Goal: Task Accomplishment & Management: Use online tool/utility

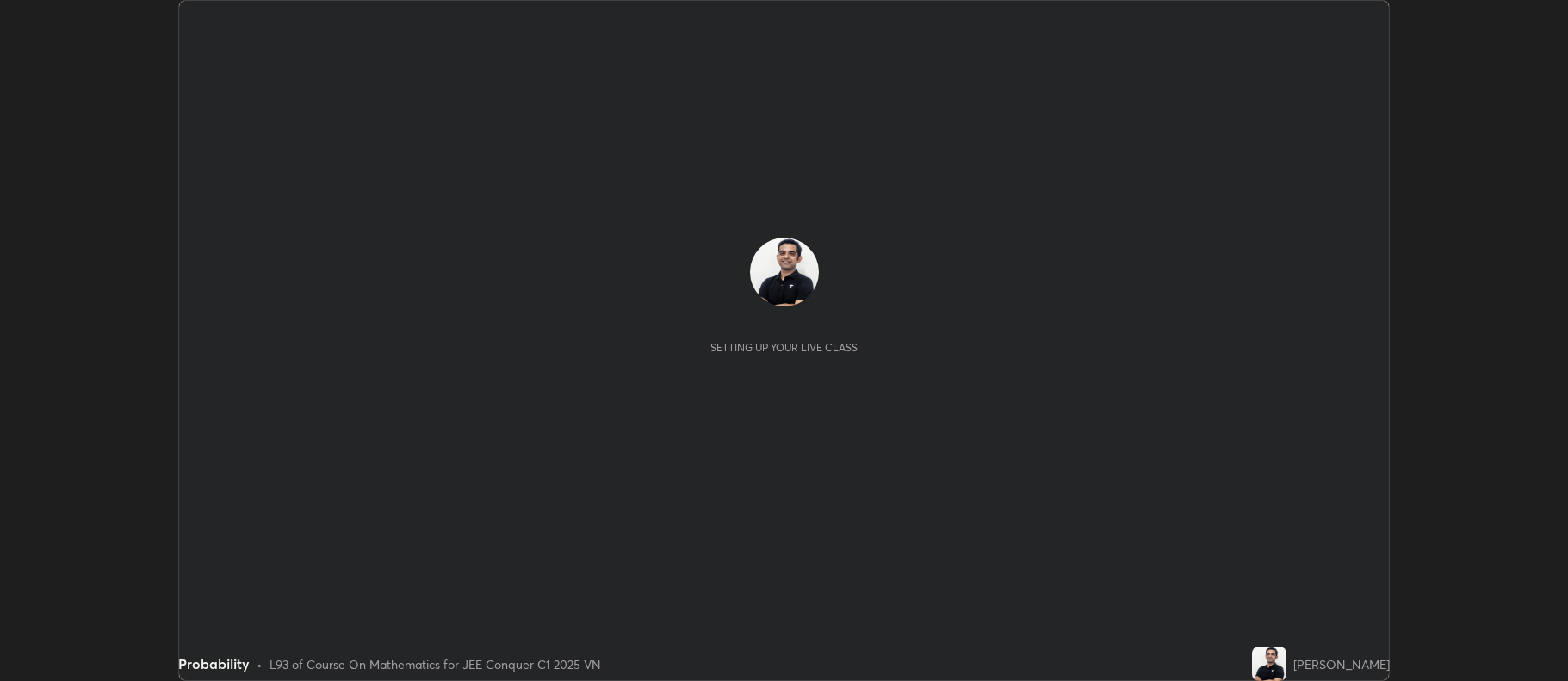
scroll to position [681, 1567]
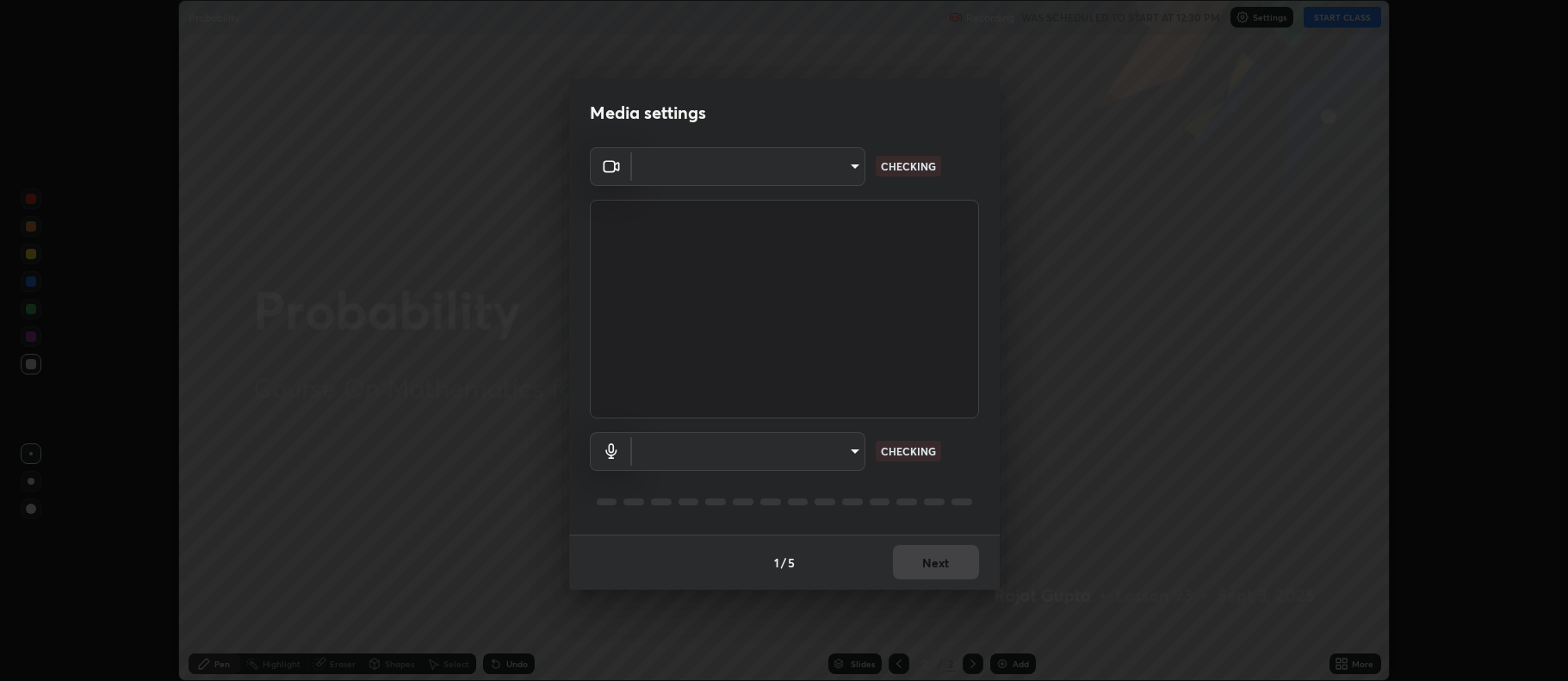
type input "516aff405987d273e063f32cb7a884c6bfcf45826045b825bb1863d7a4804d13"
type input "default"
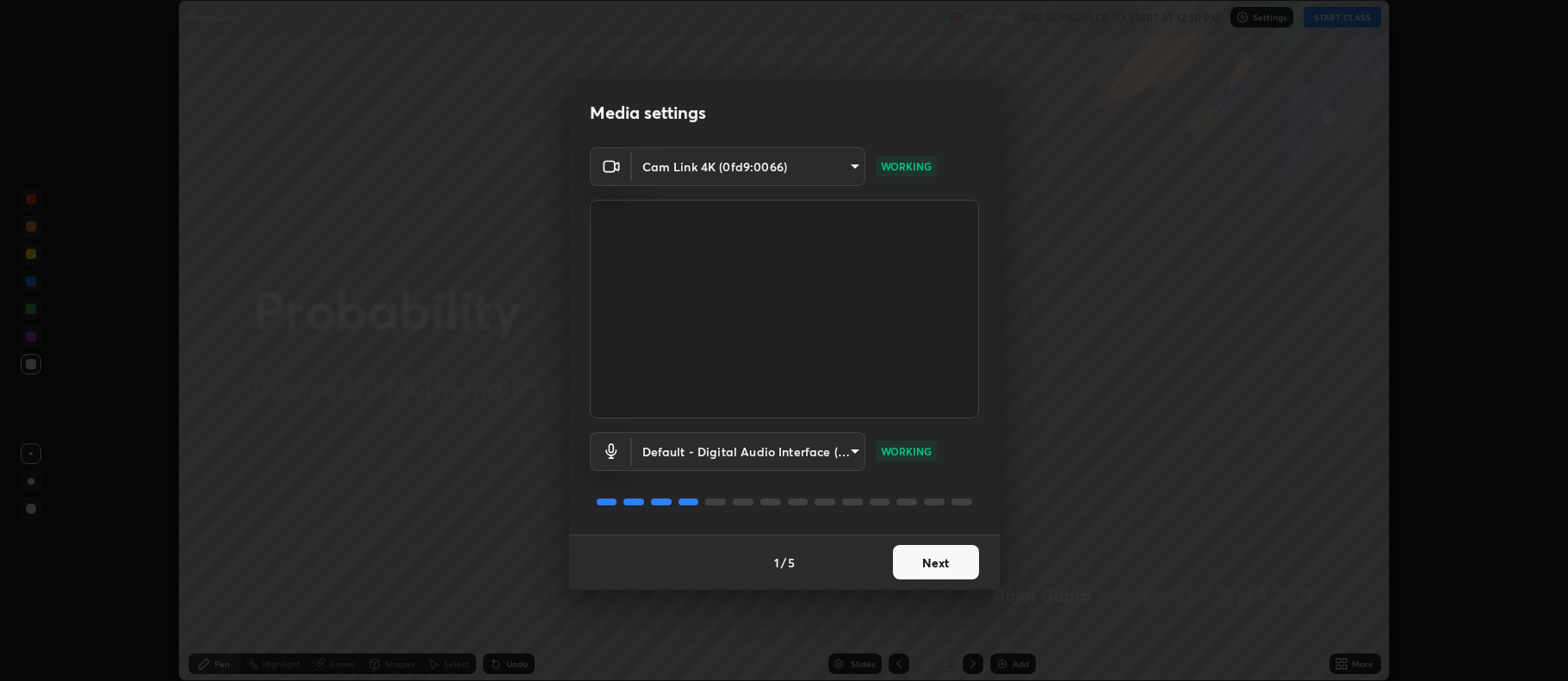
click at [942, 564] on button "Next" at bounding box center [936, 562] width 86 height 34
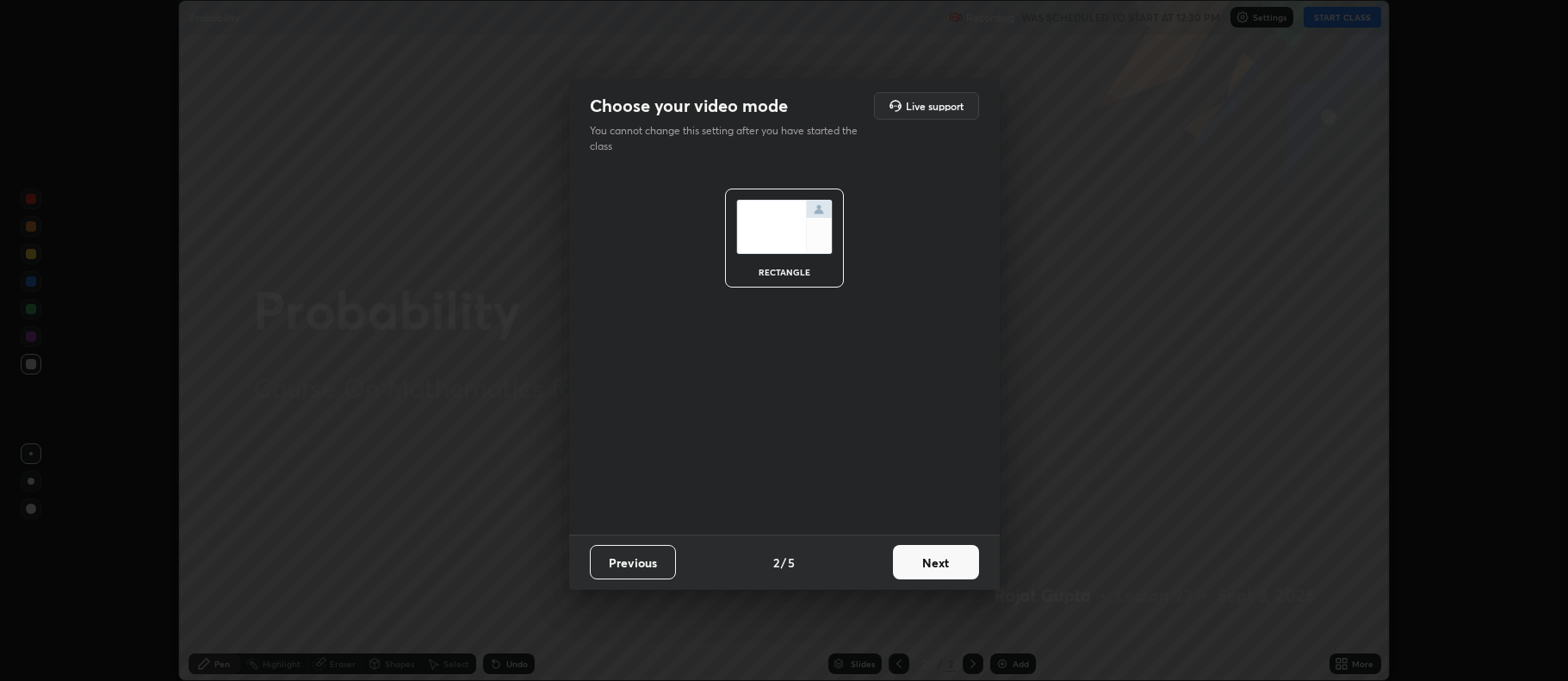
click at [942, 562] on button "Next" at bounding box center [936, 562] width 86 height 34
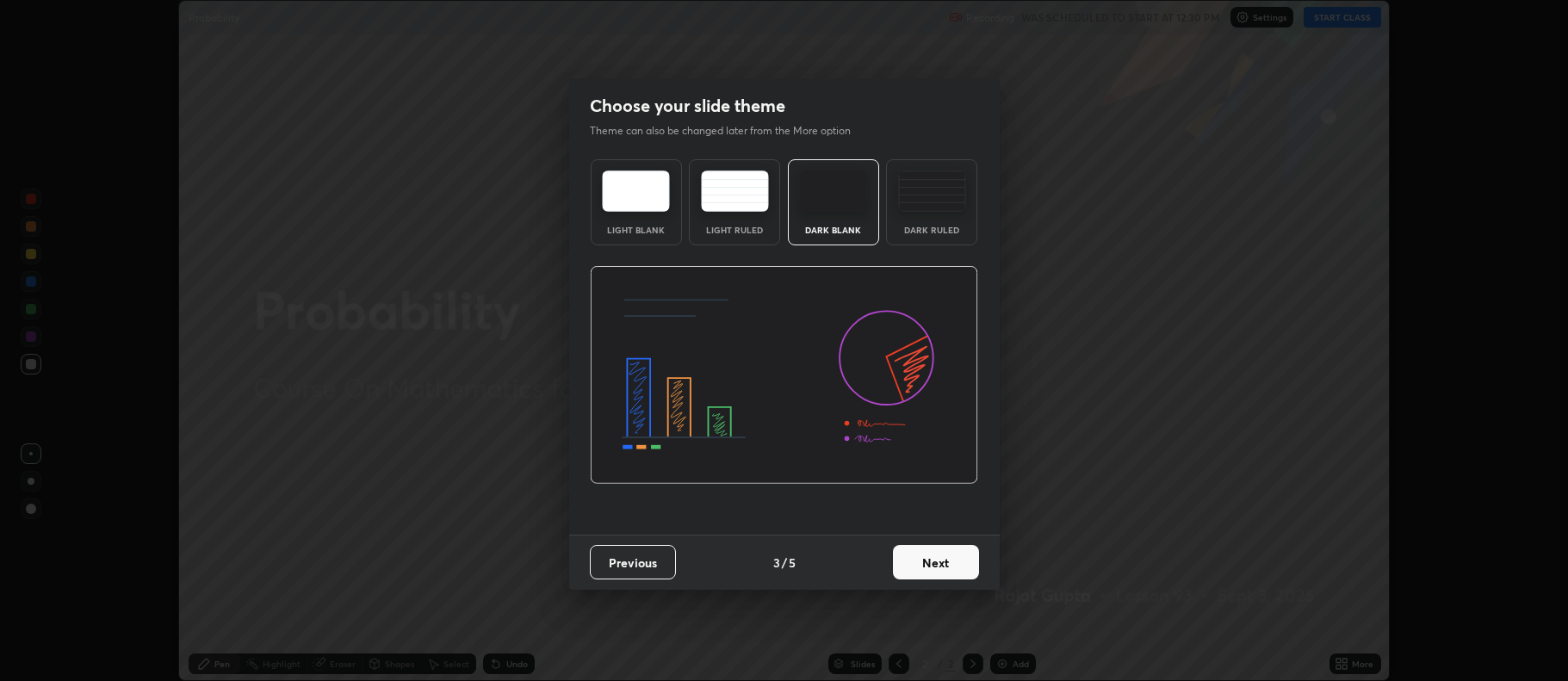
click at [941, 558] on button "Next" at bounding box center [936, 562] width 86 height 34
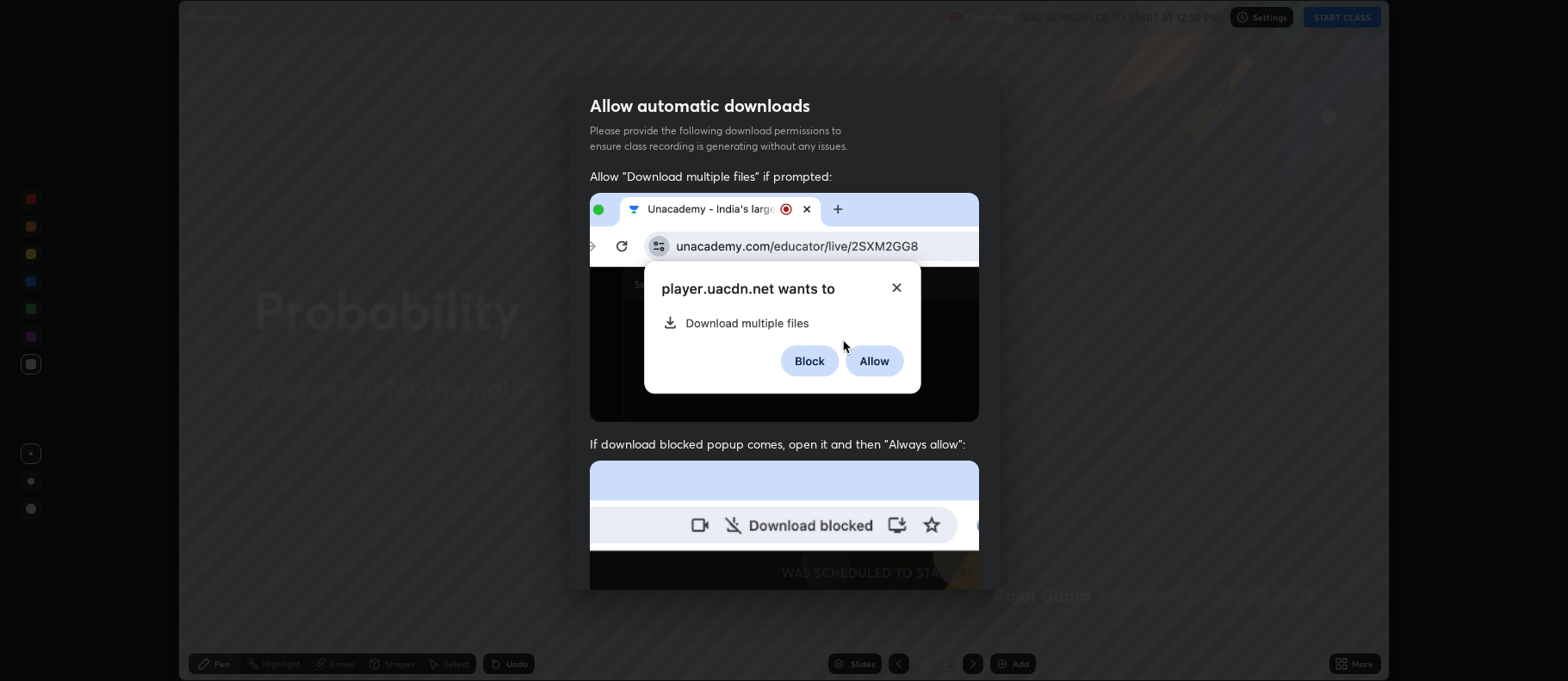
click at [940, 560] on img at bounding box center [784, 649] width 389 height 376
click at [941, 560] on img at bounding box center [784, 649] width 389 height 376
click at [945, 558] on img at bounding box center [784, 649] width 389 height 376
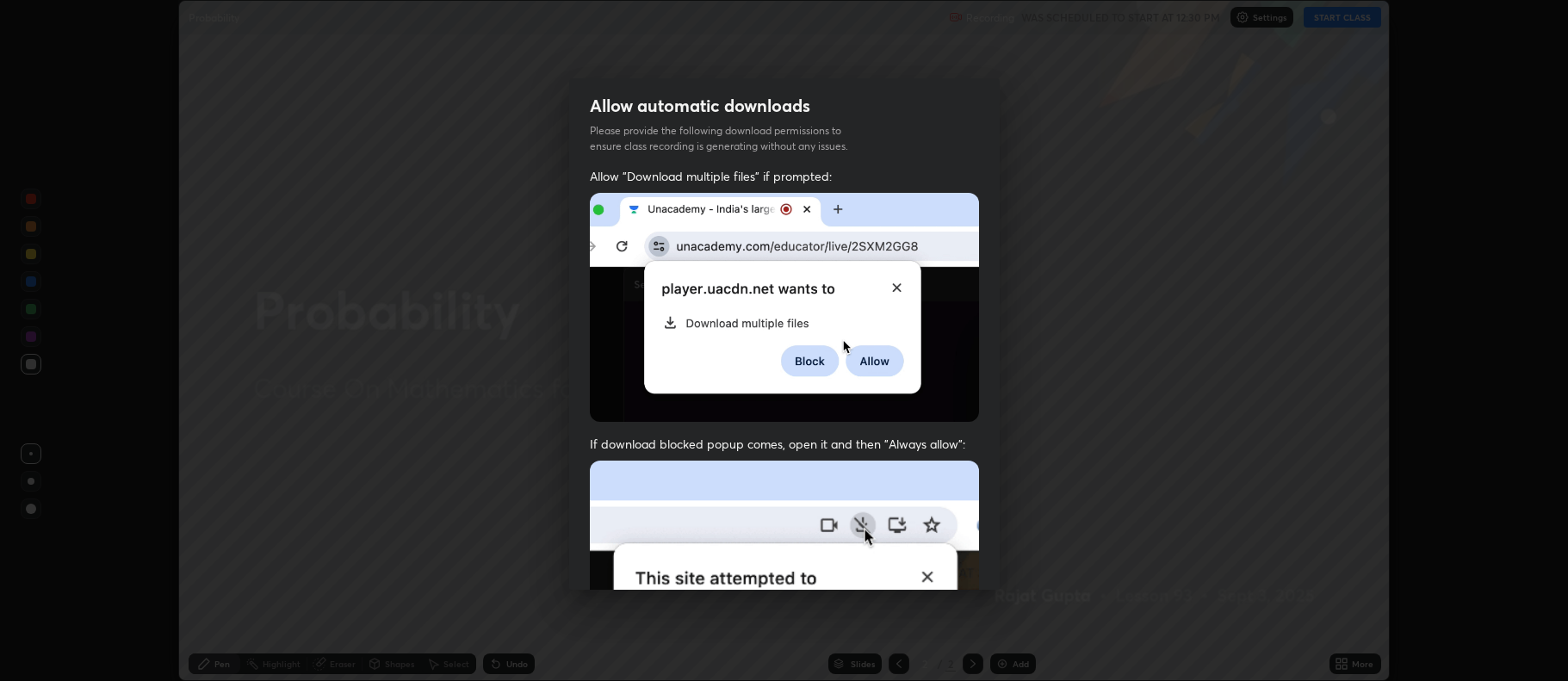
click at [944, 560] on img at bounding box center [784, 649] width 389 height 376
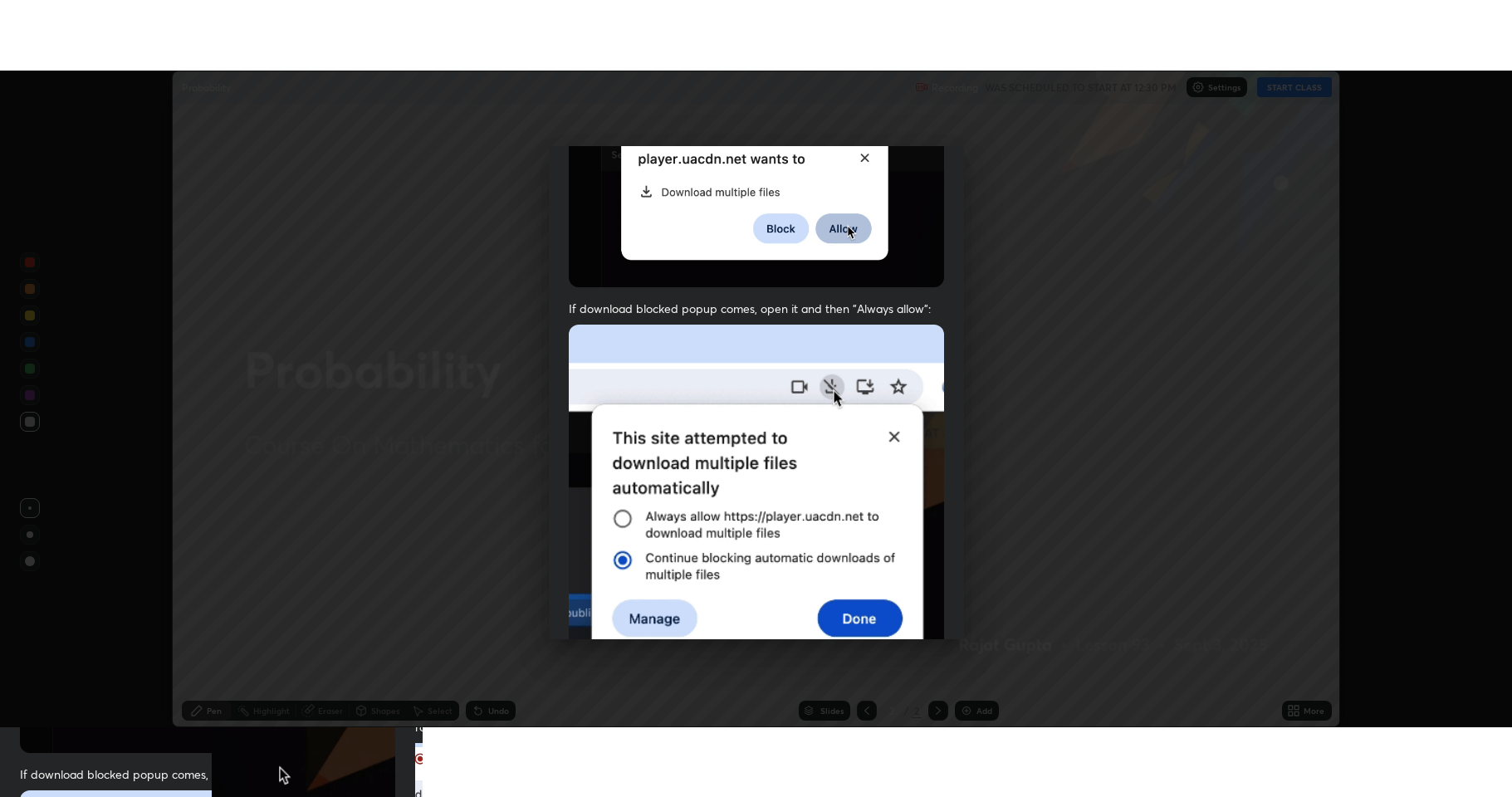
scroll to position [337, 0]
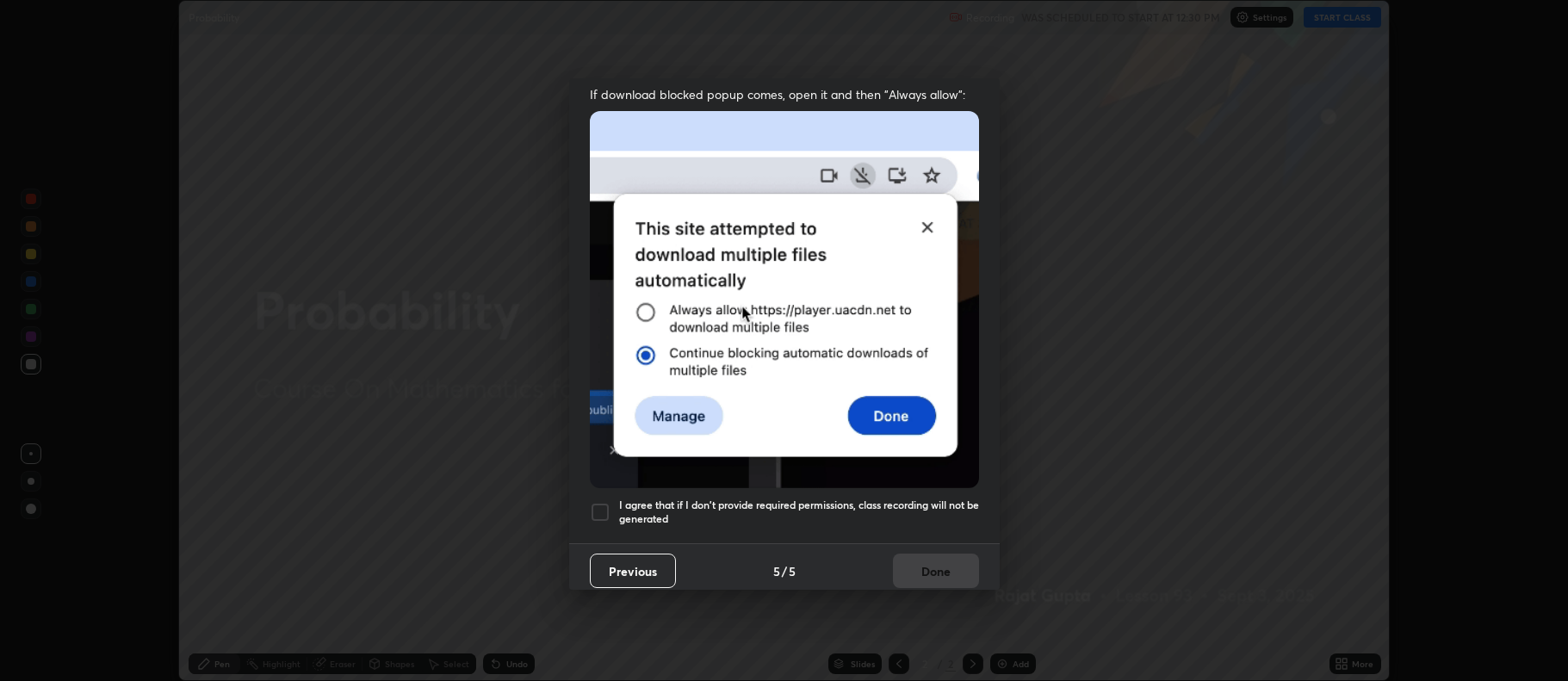
click at [841, 503] on h5 "I agree that if I don't provide required permissions, class recording will not …" at bounding box center [799, 512] width 360 height 27
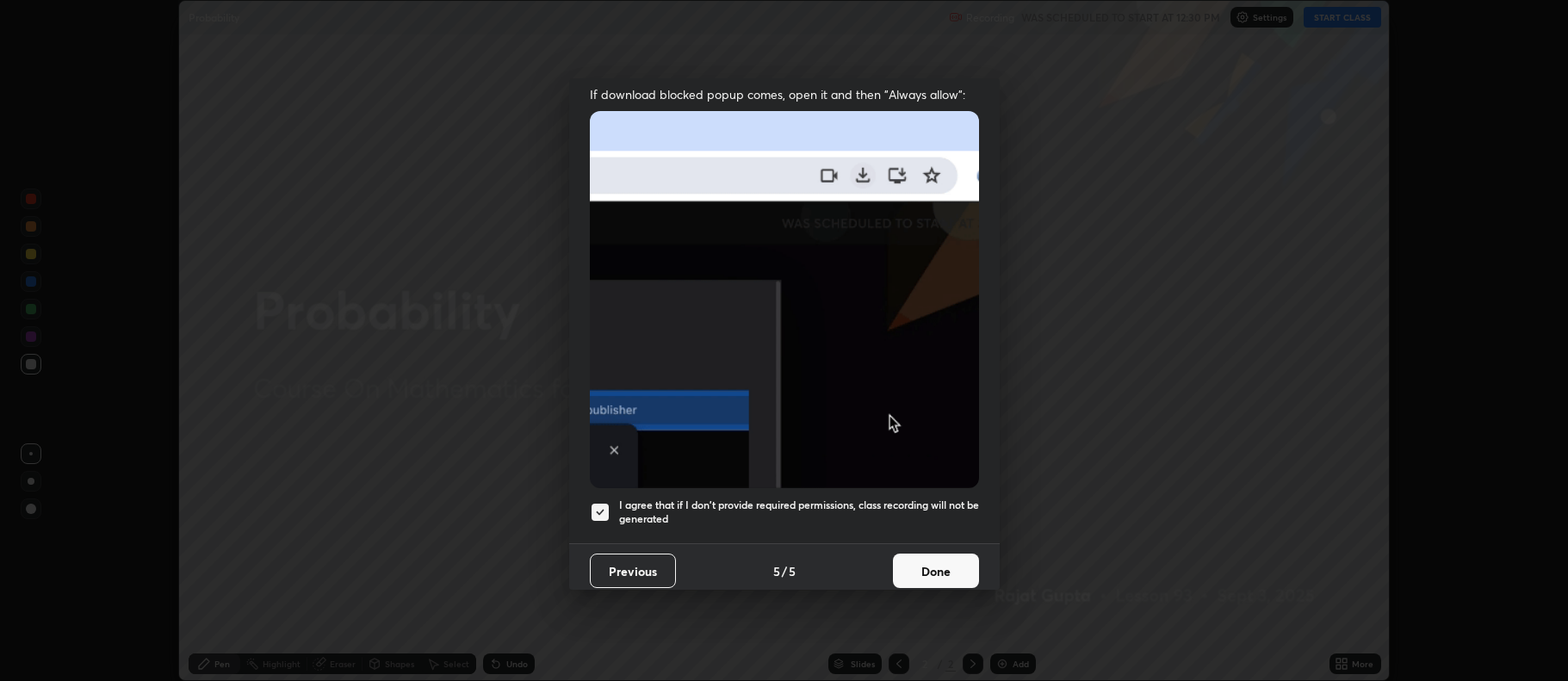
click at [940, 566] on button "Done" at bounding box center [936, 571] width 86 height 34
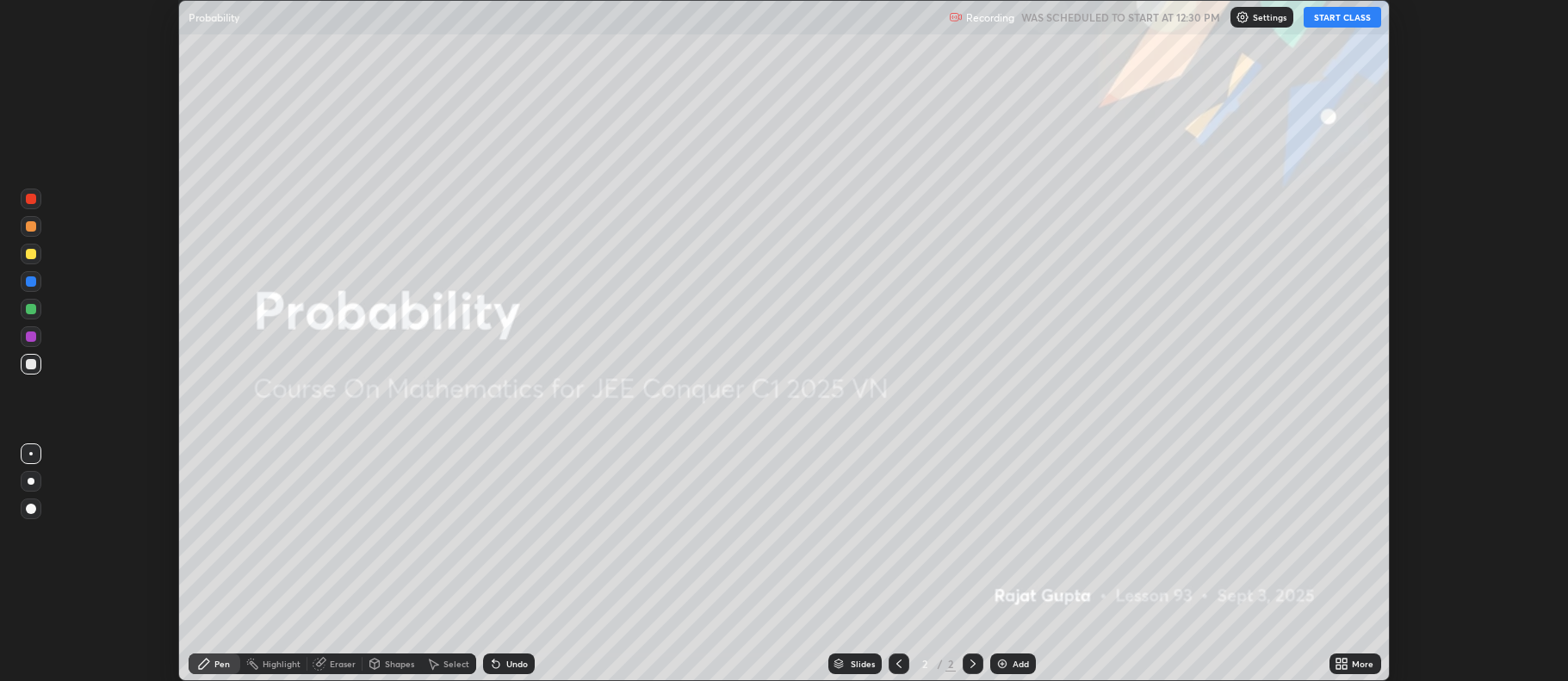
click at [1338, 665] on icon at bounding box center [1338, 667] width 4 height 4
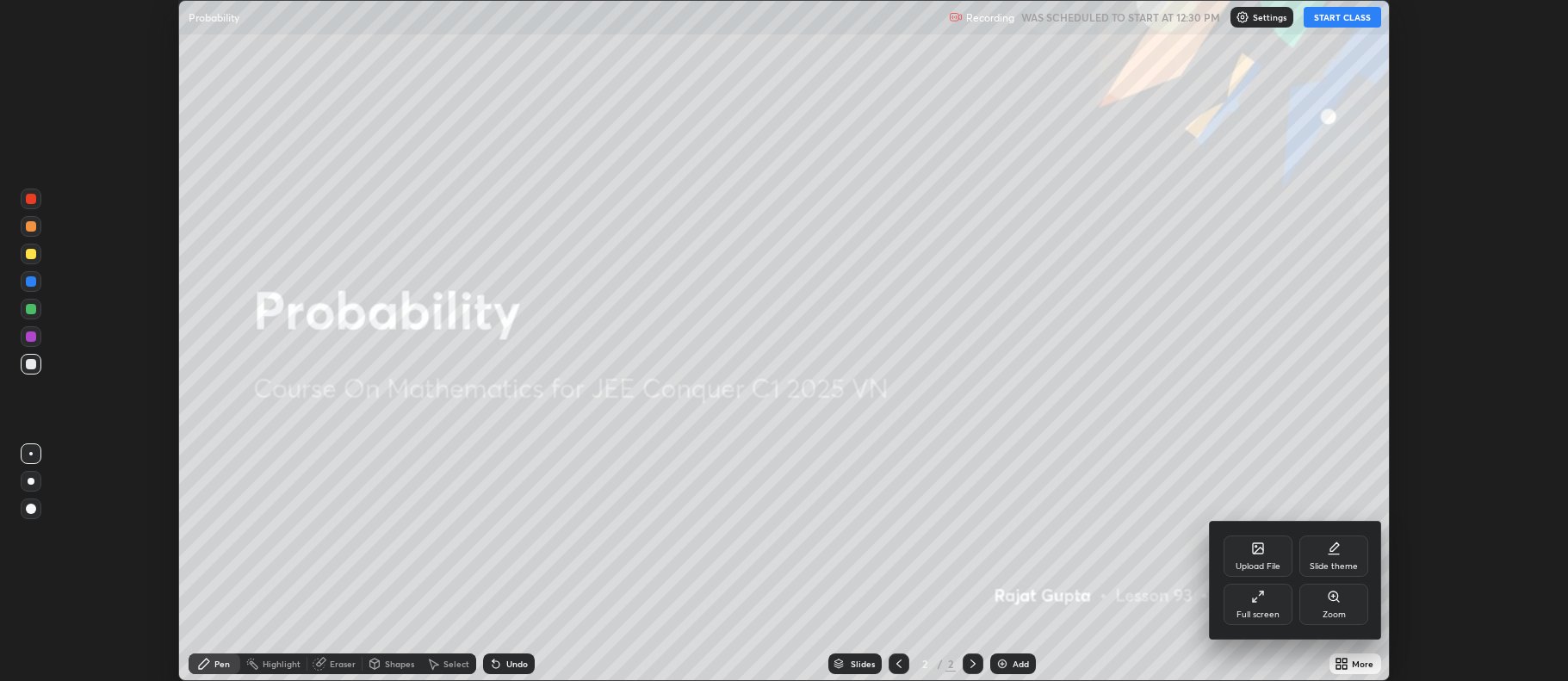
click at [1263, 616] on div "Full screen" at bounding box center [1258, 615] width 43 height 9
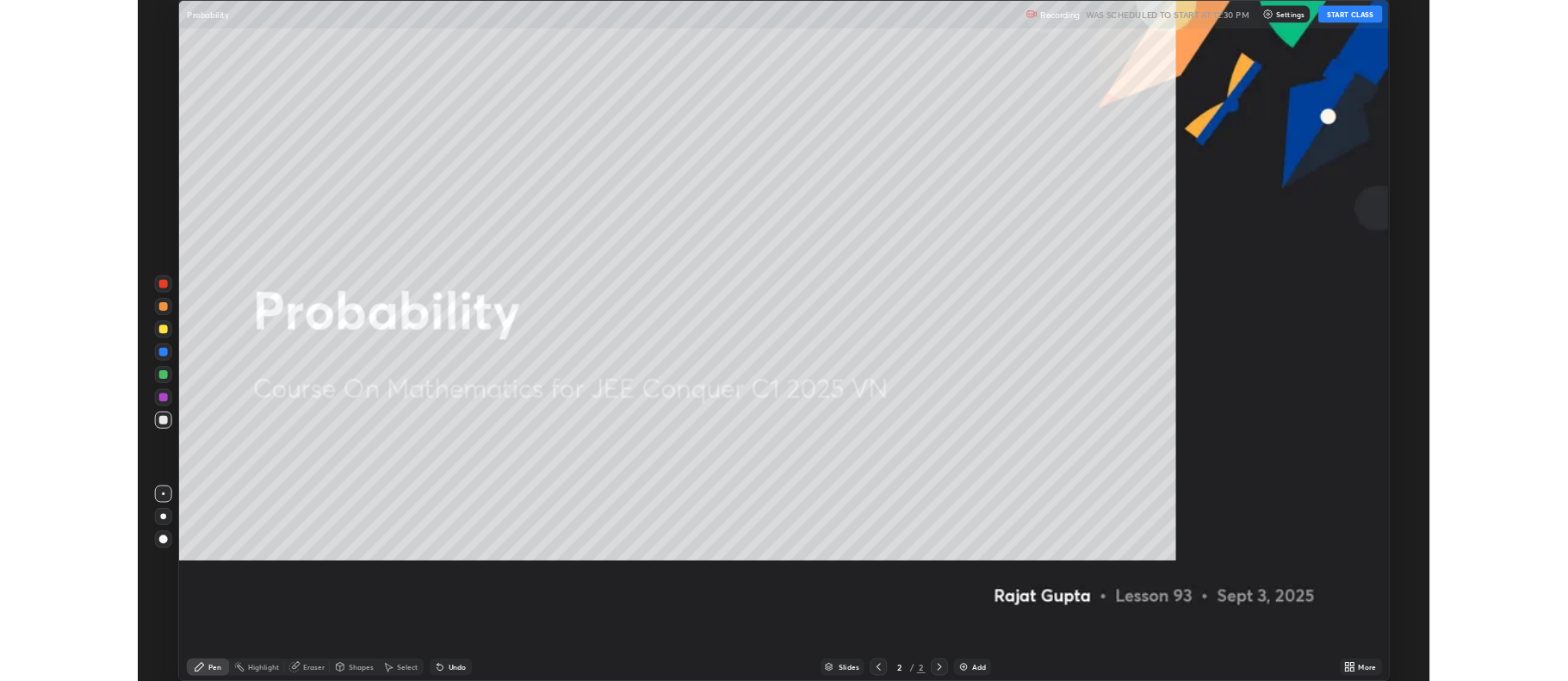
scroll to position [827, 1568]
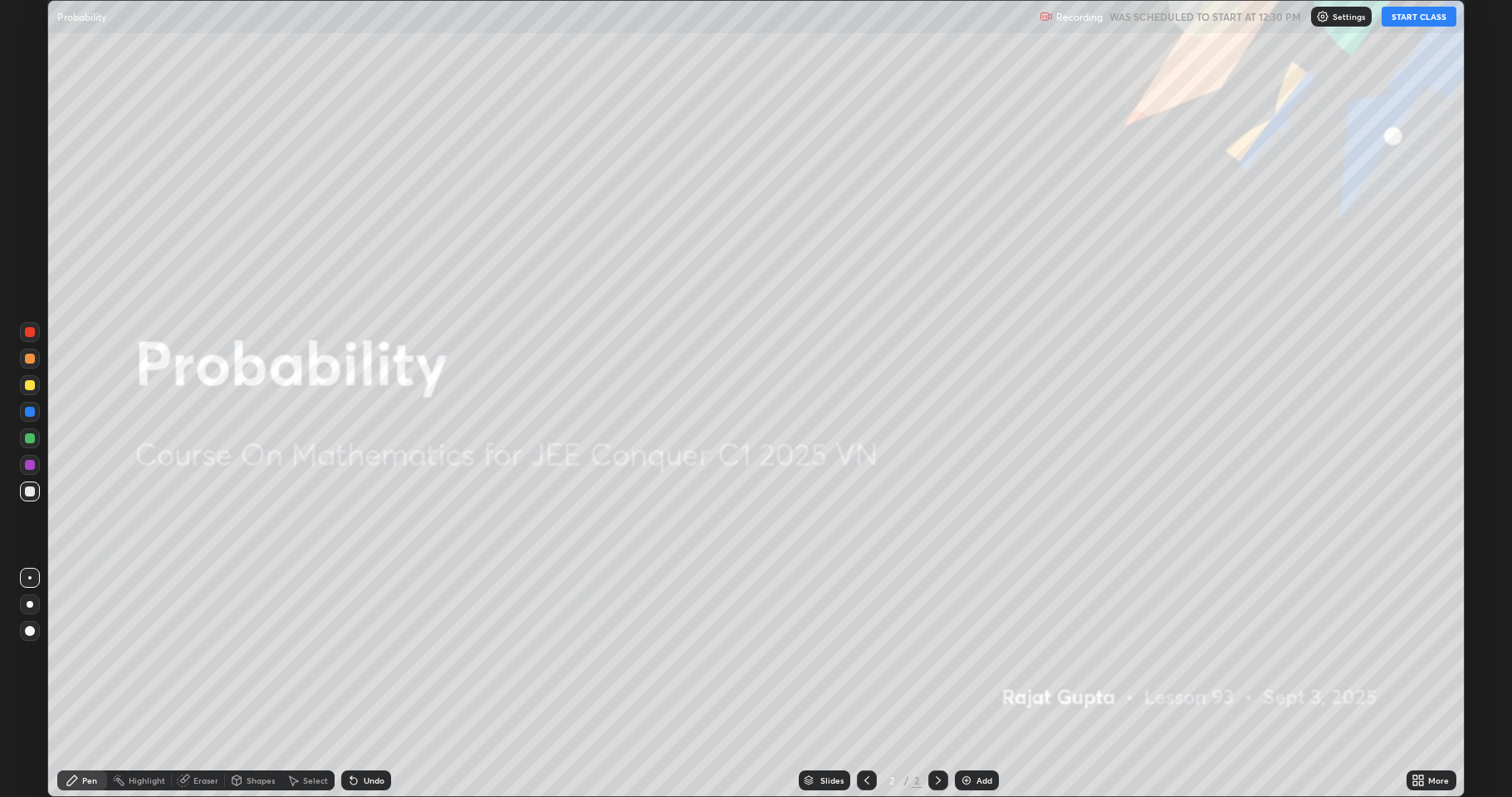
click at [1401, 19] on button "START CLASS" at bounding box center [1419, 16] width 75 height 20
click at [985, 656] on div "Add" at bounding box center [984, 781] width 16 height 9
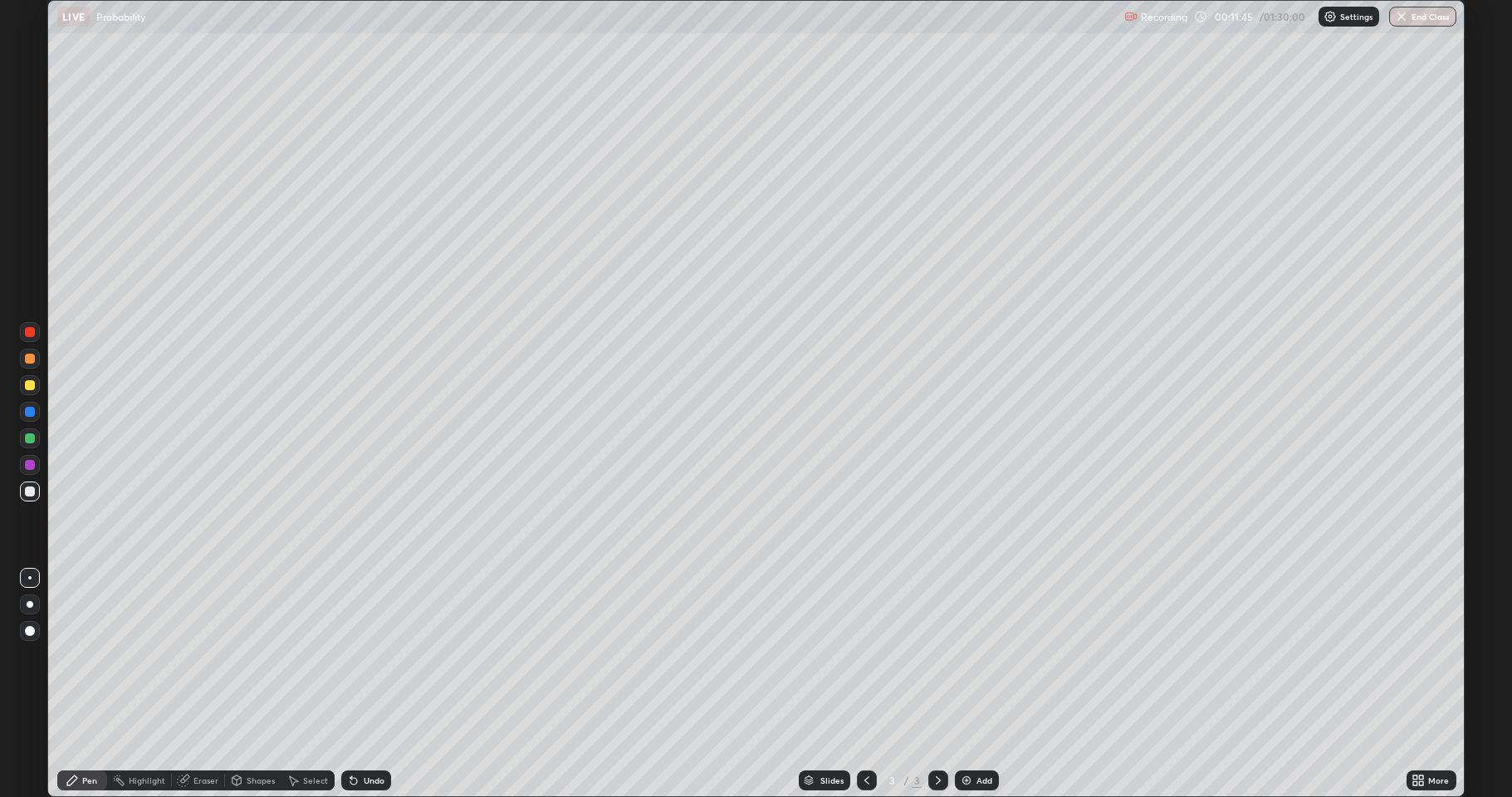
click at [976, 656] on div "Add" at bounding box center [984, 781] width 16 height 9
click at [866, 656] on icon at bounding box center [866, 780] width 13 height 13
click at [931, 656] on div at bounding box center [938, 780] width 20 height 20
click at [979, 656] on div "Add" at bounding box center [984, 781] width 16 height 9
click at [975, 656] on div "Add" at bounding box center [976, 780] width 44 height 20
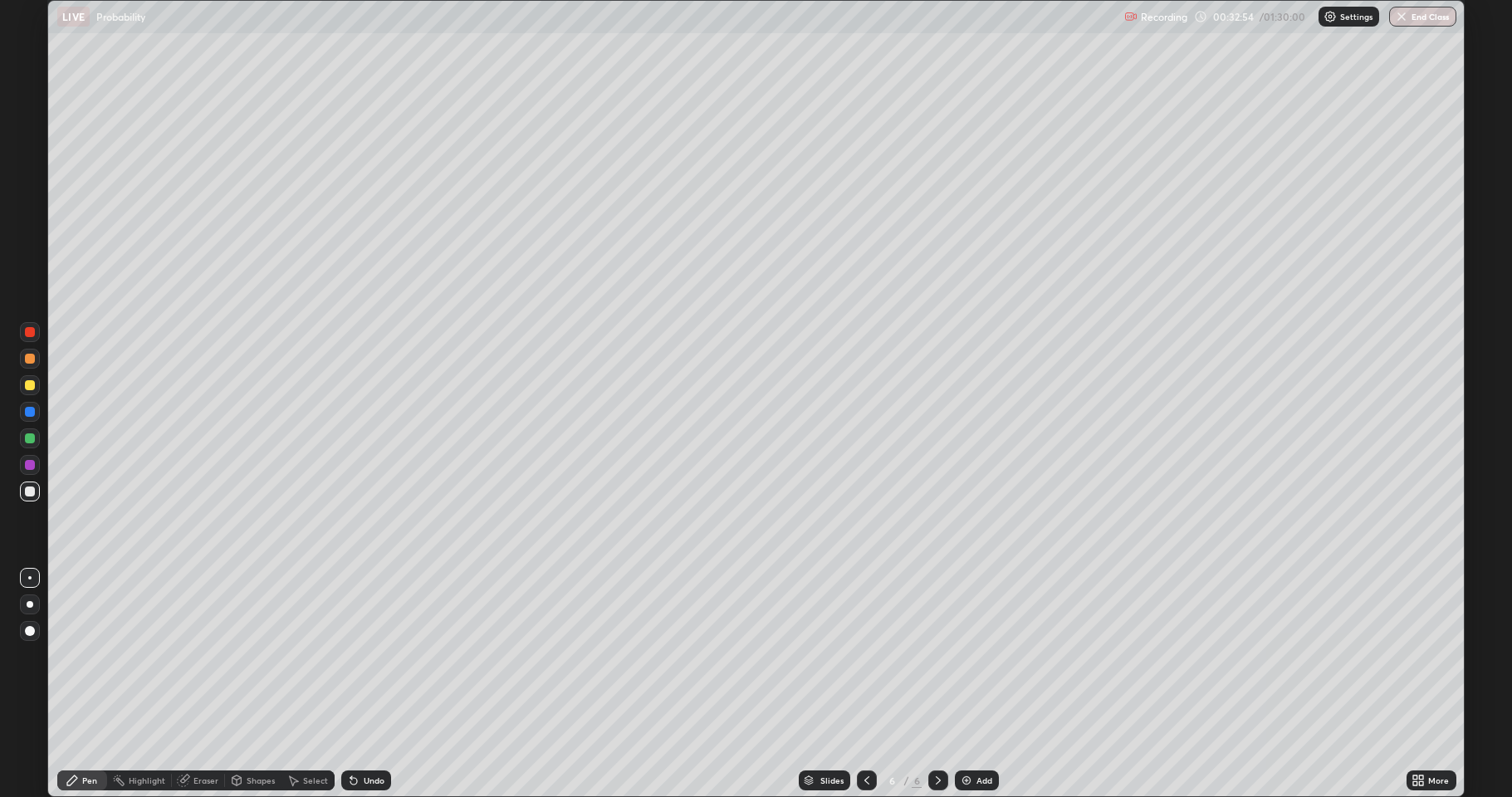
click at [976, 656] on div "Add" at bounding box center [984, 781] width 16 height 9
click at [984, 656] on div "Add" at bounding box center [984, 781] width 16 height 9
click at [205, 656] on div "Eraser" at bounding box center [205, 781] width 25 height 9
click at [77, 656] on icon at bounding box center [72, 781] width 10 height 10
click at [980, 656] on div "Add" at bounding box center [984, 781] width 16 height 9
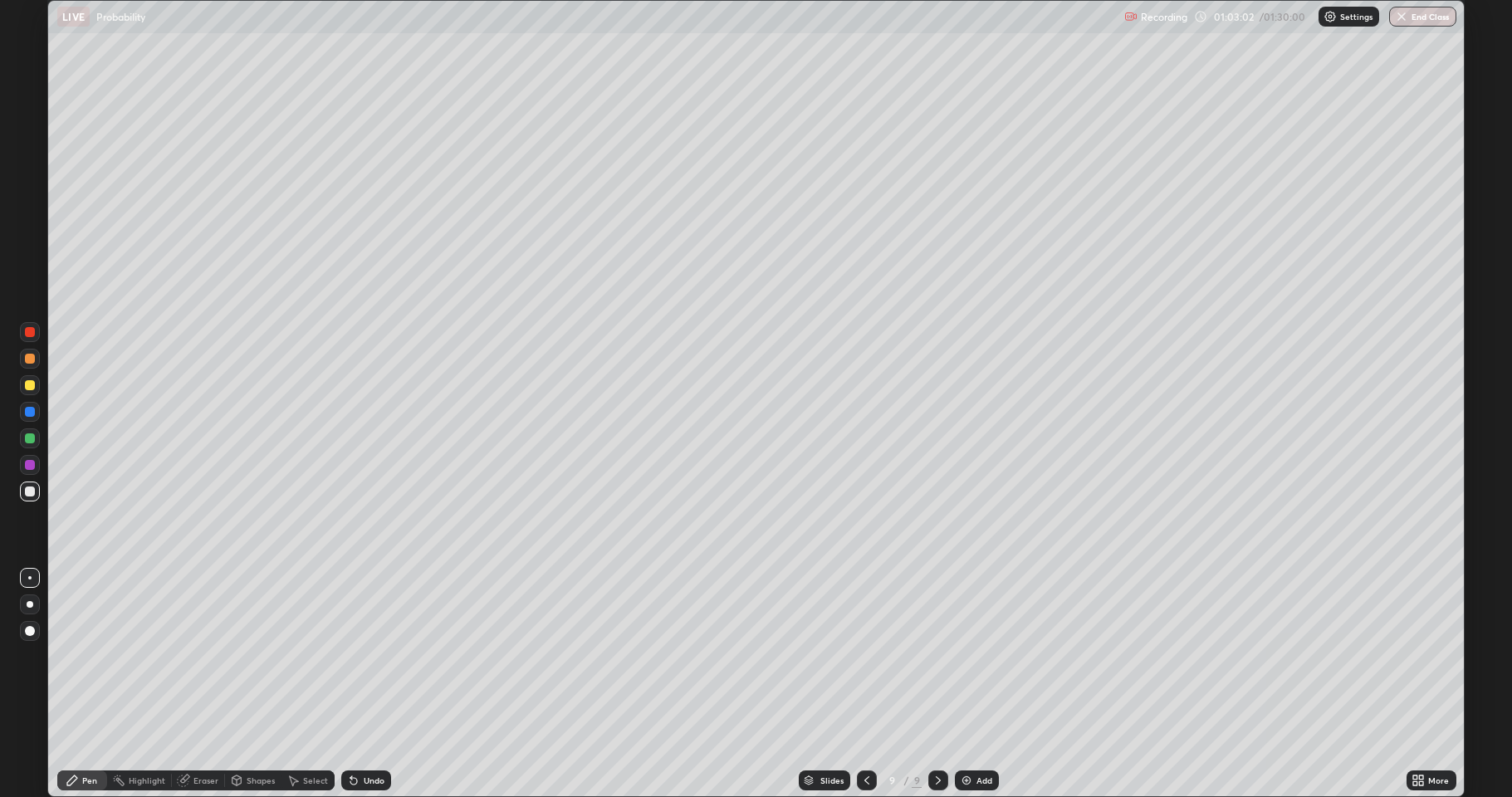
click at [374, 656] on div "Undo" at bounding box center [374, 781] width 21 height 9
click at [364, 656] on div "Undo" at bounding box center [366, 780] width 50 height 20
click at [363, 656] on div "Undo" at bounding box center [362, 780] width 56 height 33
click at [973, 656] on div "Add" at bounding box center [976, 780] width 44 height 20
click at [203, 656] on div "Eraser" at bounding box center [205, 781] width 25 height 9
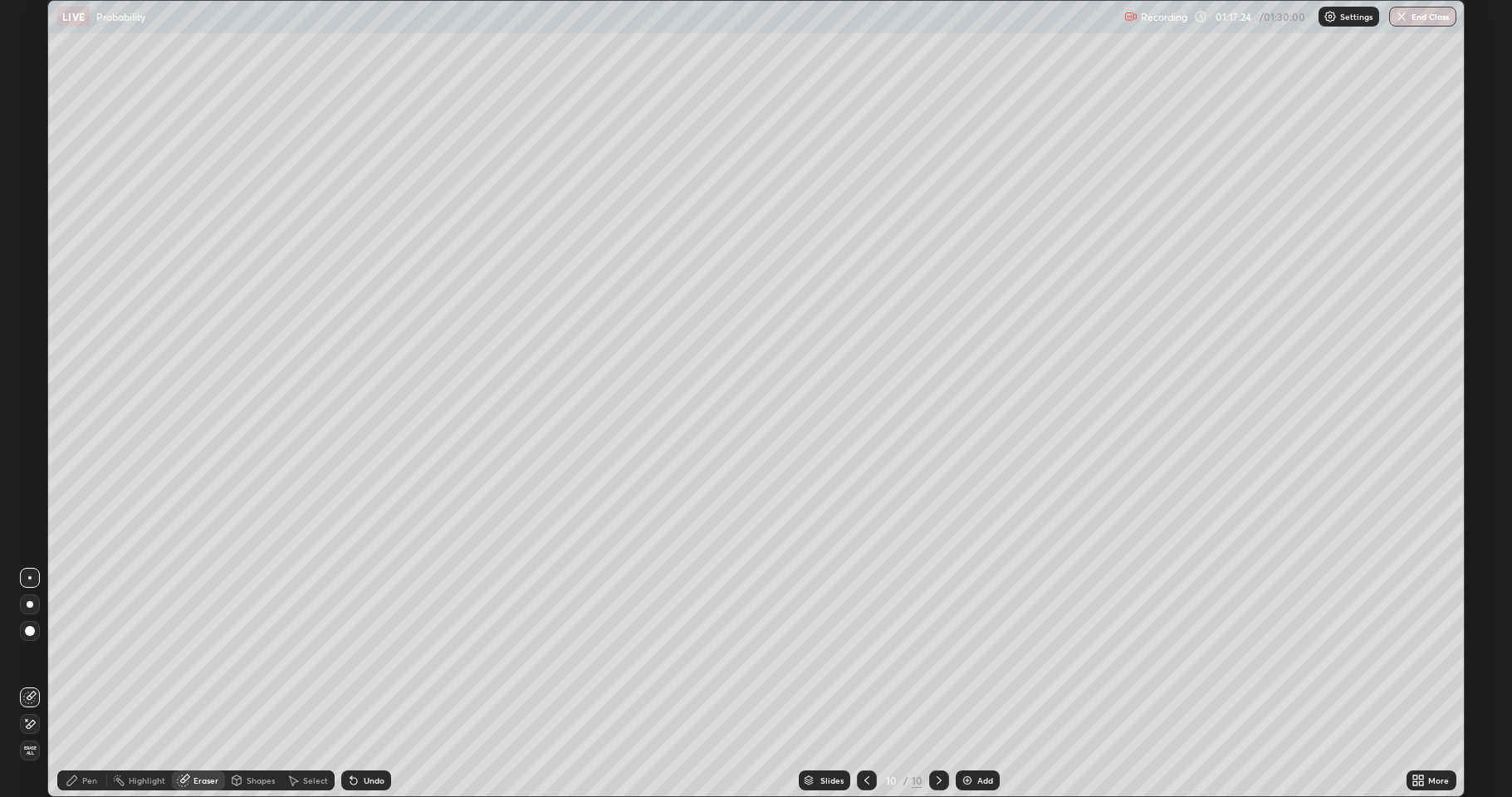
click at [72, 656] on icon at bounding box center [72, 780] width 13 height 13
click at [369, 656] on div "Undo" at bounding box center [374, 781] width 21 height 9
click at [371, 656] on div "Undo" at bounding box center [366, 780] width 50 height 20
click at [369, 656] on div "Undo" at bounding box center [374, 781] width 21 height 9
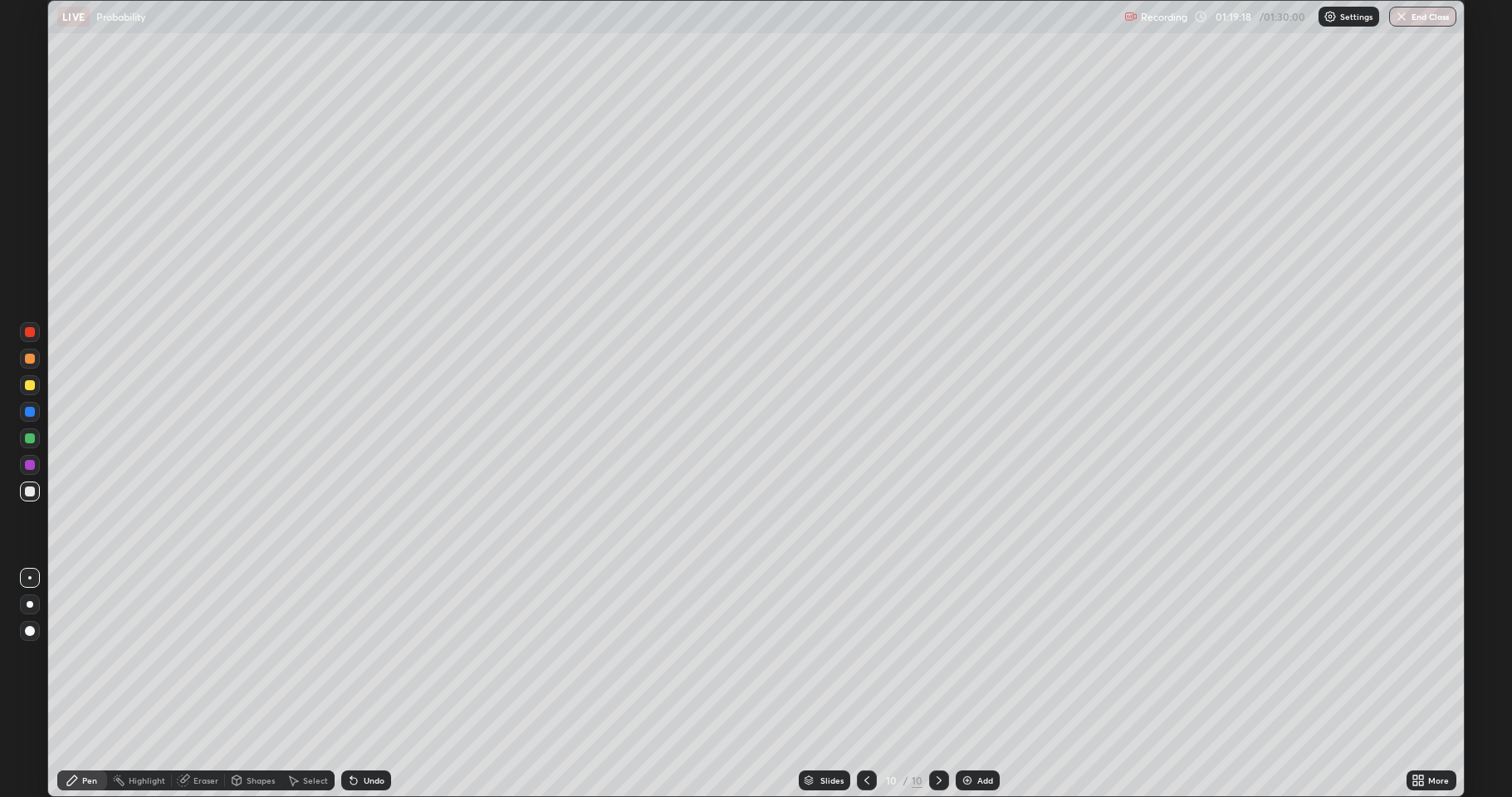
click at [361, 656] on div "Undo" at bounding box center [366, 780] width 50 height 20
click at [190, 656] on div "Eraser" at bounding box center [198, 780] width 54 height 20
click at [84, 656] on div "Pen" at bounding box center [89, 781] width 15 height 9
click at [1433, 14] on button "End Class" at bounding box center [1424, 16] width 66 height 20
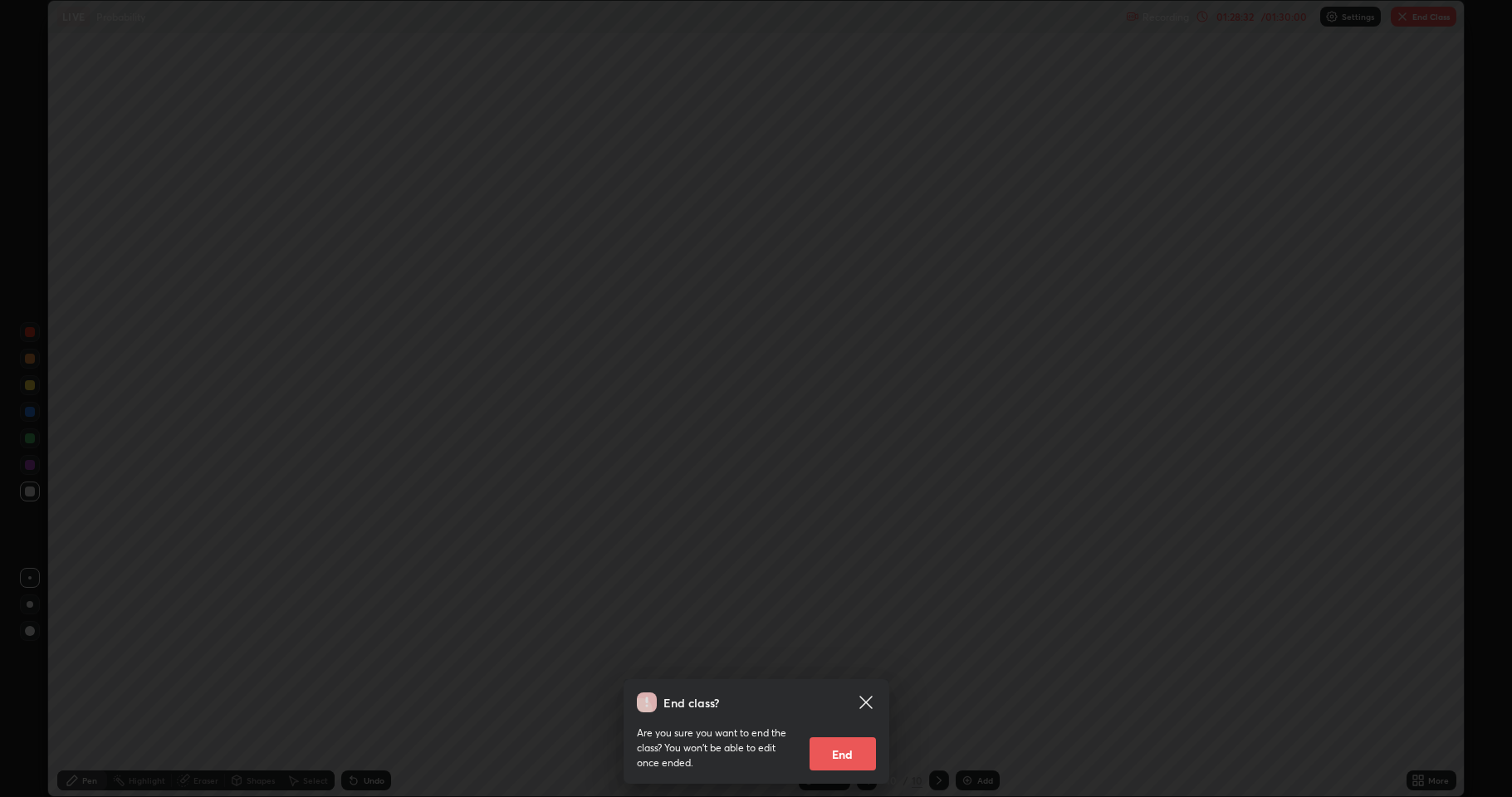
click at [859, 656] on button "End" at bounding box center [842, 753] width 66 height 33
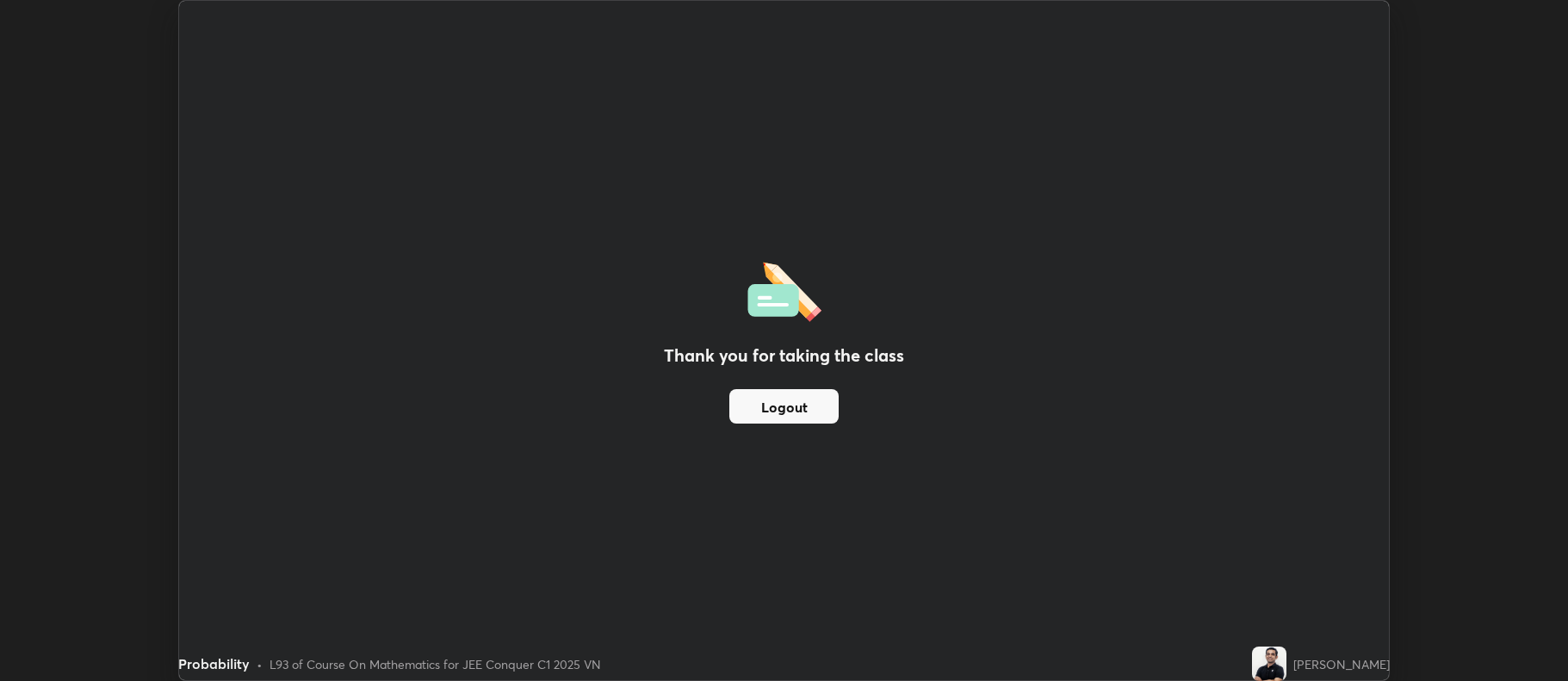
scroll to position [85415, 84538]
